Goal: Information Seeking & Learning: Learn about a topic

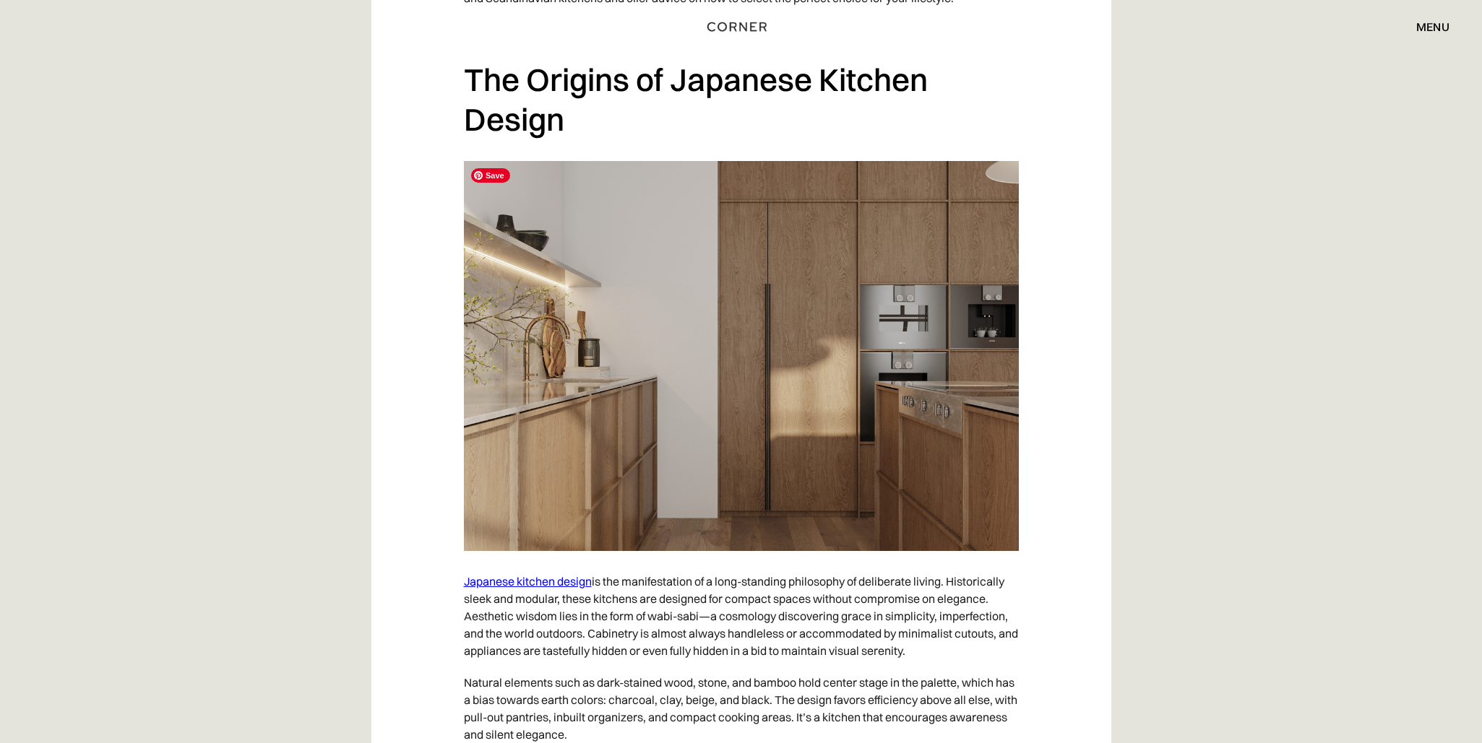
scroll to position [1202, 0]
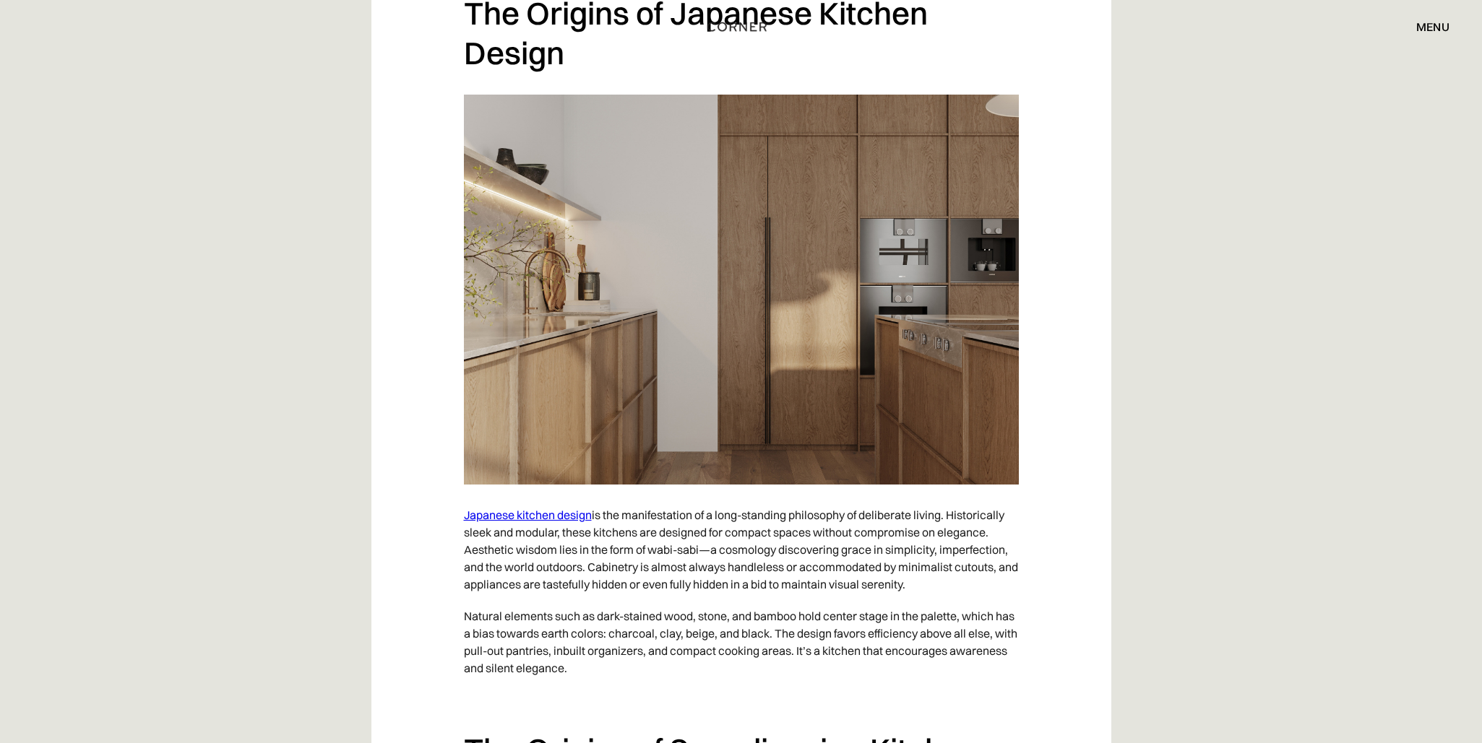
click at [540, 519] on link "Japanese kitchen design" at bounding box center [528, 515] width 128 height 14
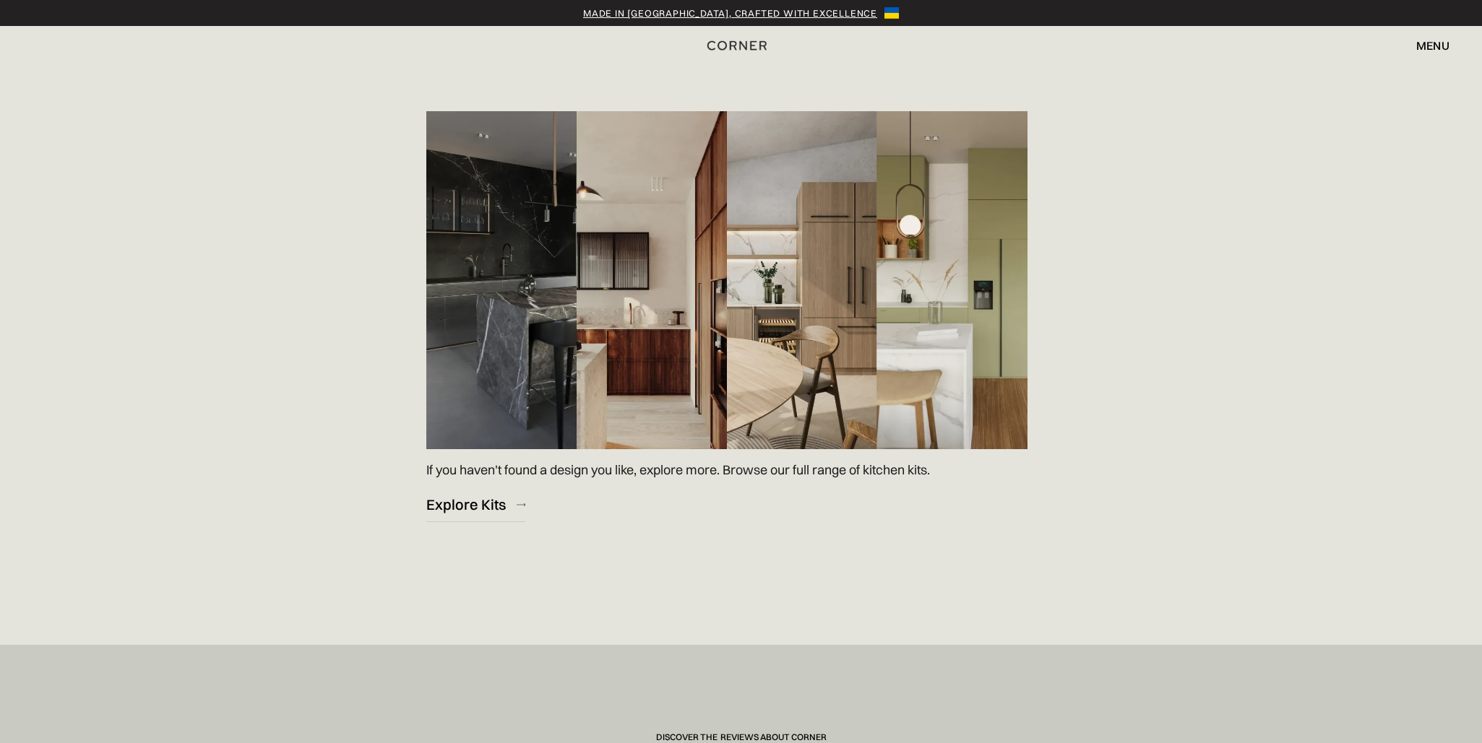
scroll to position [2023, 0]
